Goal: Find specific page/section: Find specific page/section

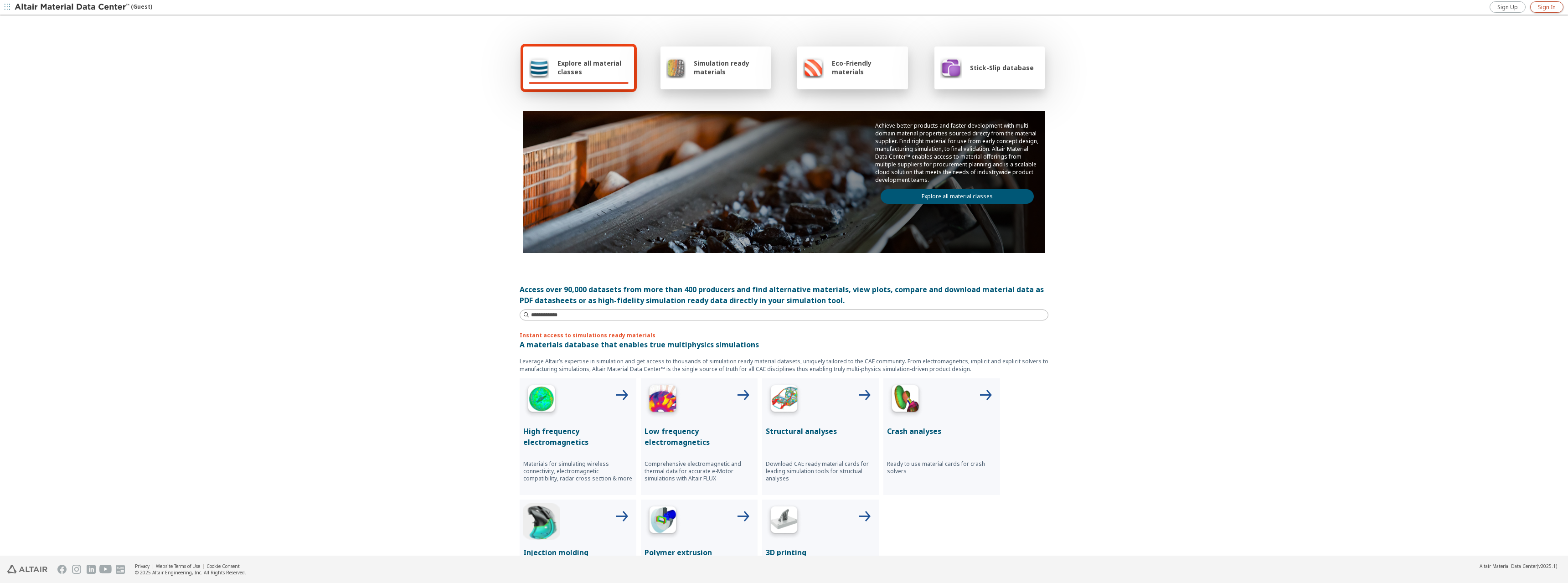
click at [1549, 8] on span "Sign In" at bounding box center [1547, 7] width 18 height 7
click at [576, 319] on input at bounding box center [789, 315] width 517 height 9
type input "**"
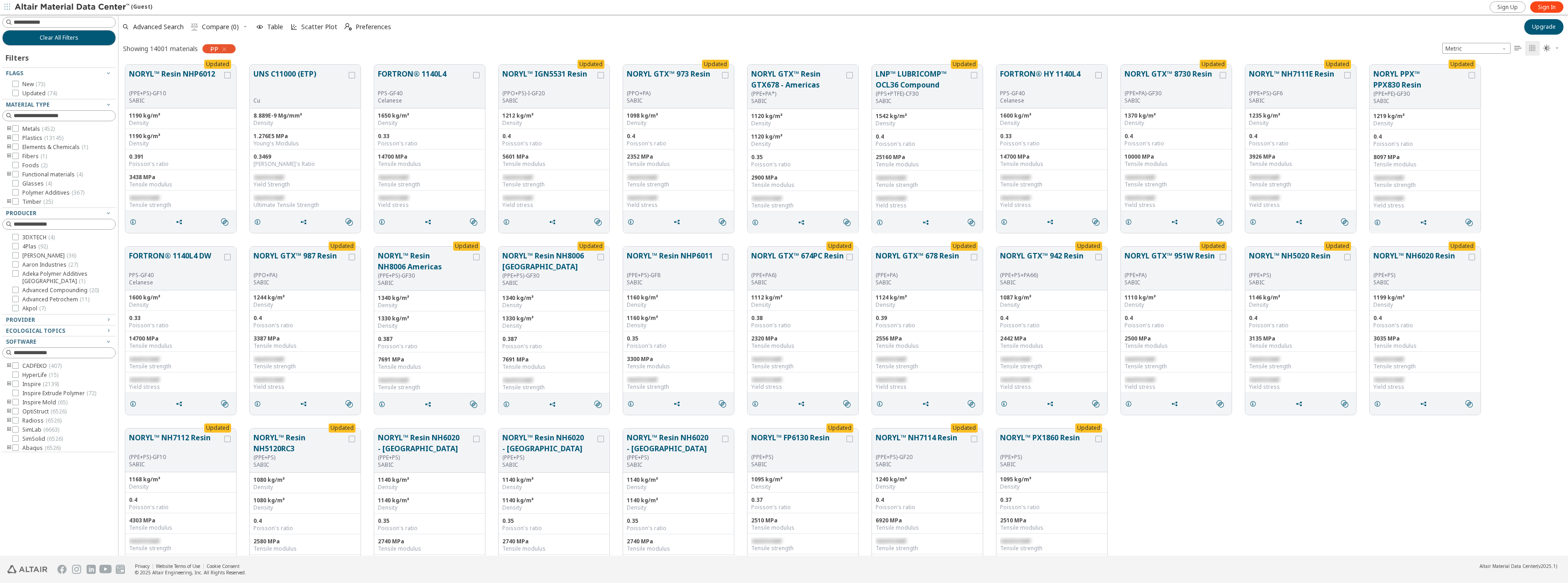
scroll to position [498, 1449]
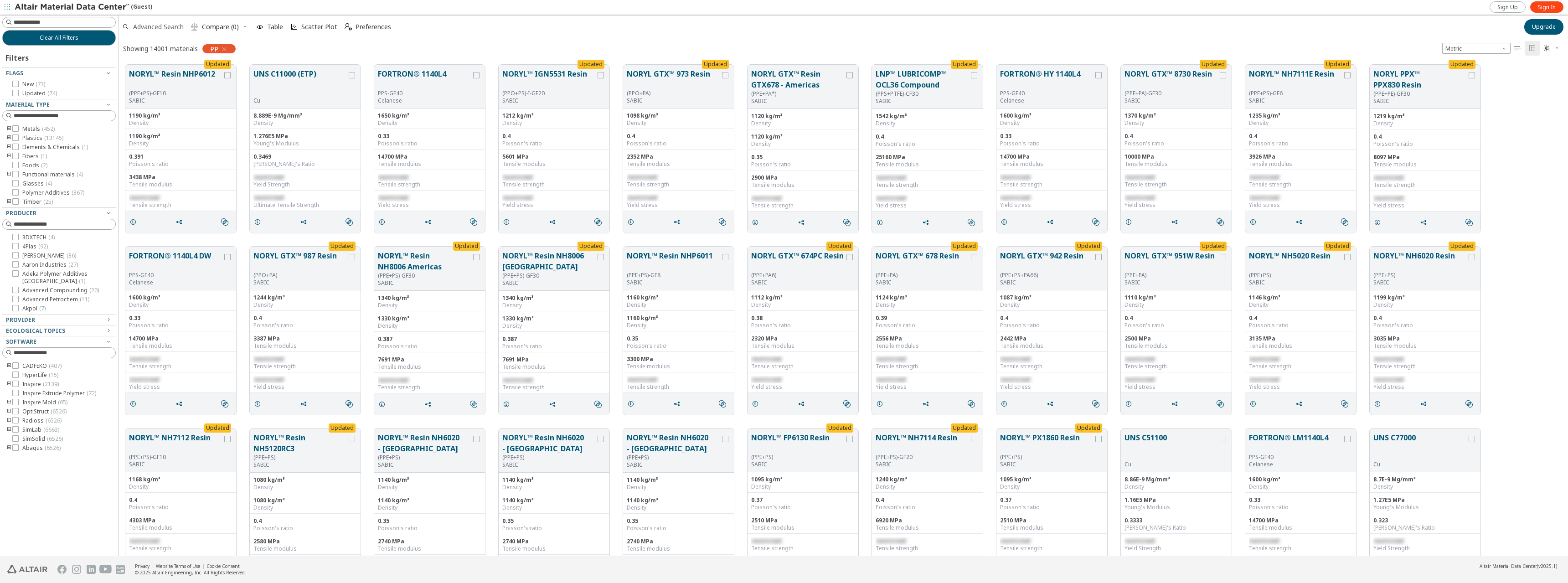
click at [153, 27] on span "Advanced Search" at bounding box center [158, 27] width 51 height 6
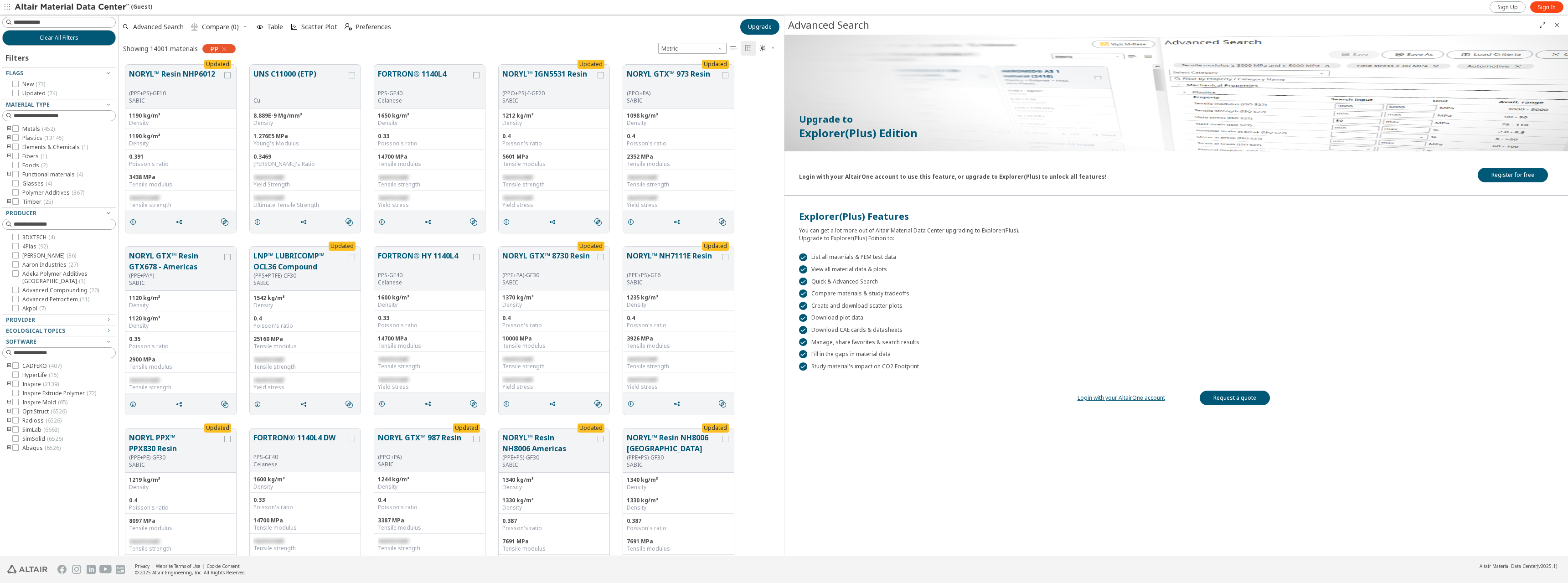
scroll to position [498, 665]
click at [1124, 400] on link "Login with your AltairOne account" at bounding box center [1121, 397] width 88 height 8
